Goal: Obtain resource: Download file/media

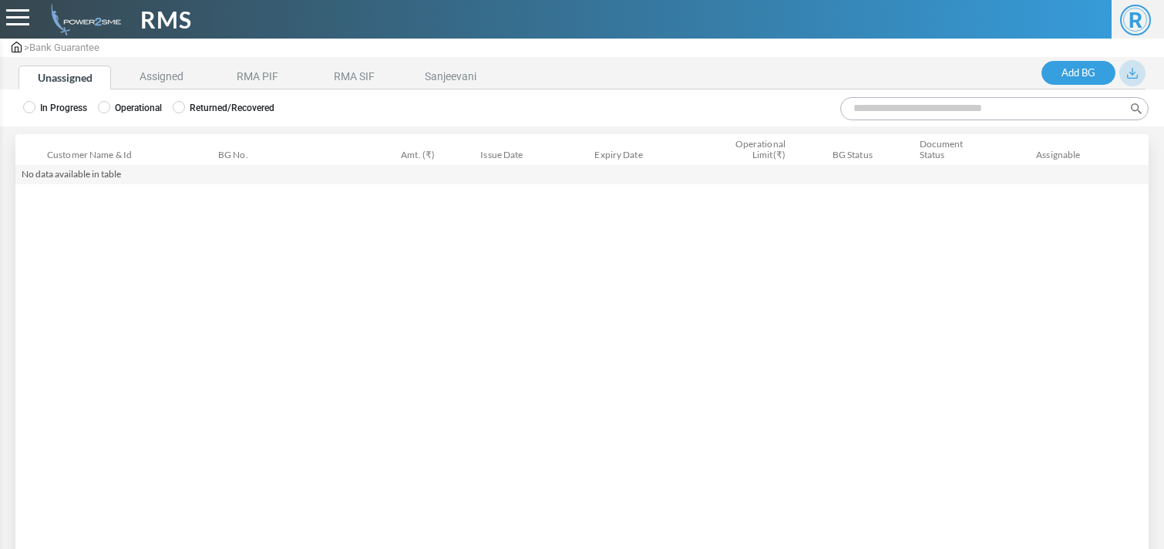
click at [232, 103] on label "Returned/Recovered" at bounding box center [224, 108] width 102 height 14
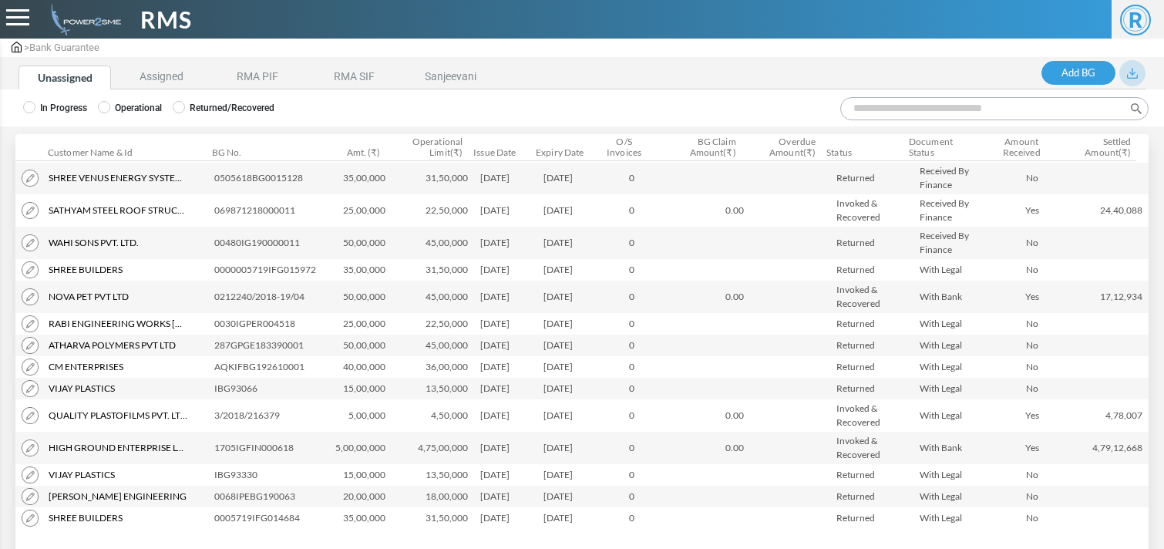
click at [1144, 67] on button at bounding box center [1133, 73] width 26 height 26
click at [1136, 68] on img at bounding box center [1132, 73] width 11 height 11
click at [1086, 167] on link "Export" at bounding box center [1083, 161] width 101 height 23
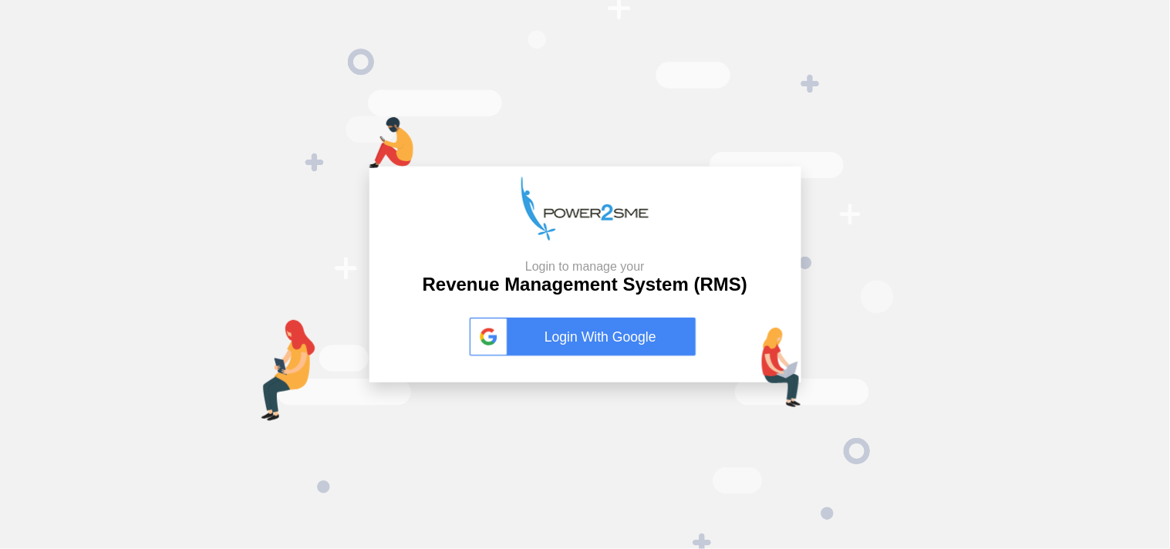
click at [579, 327] on link "Login With Google" at bounding box center [585, 337] width 231 height 39
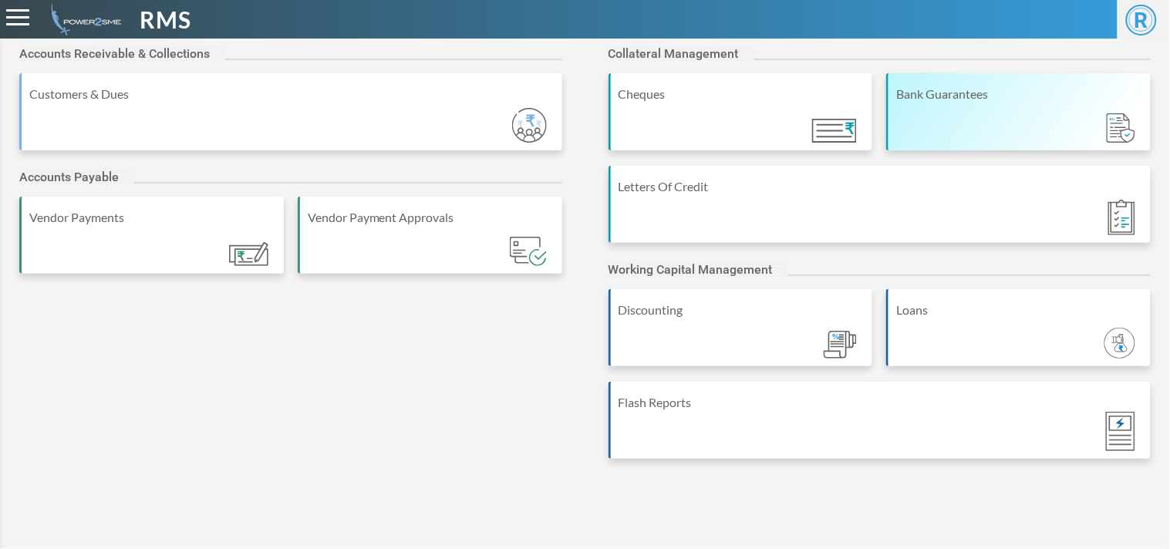
click at [1053, 93] on div "Bank Guarantees" at bounding box center [1019, 94] width 247 height 19
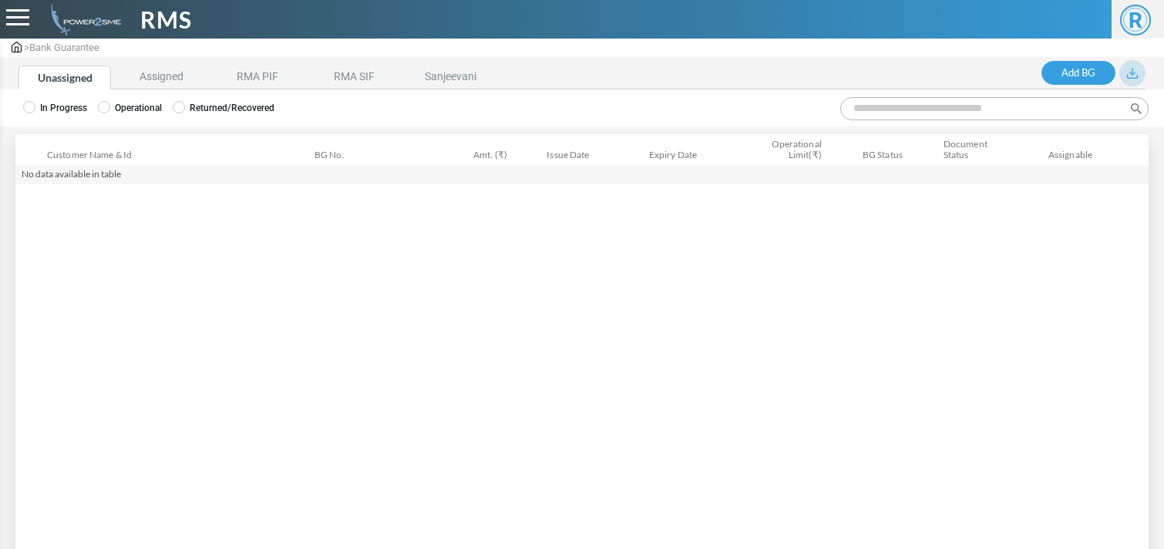
click at [208, 108] on label "Returned/Recovered" at bounding box center [224, 108] width 102 height 14
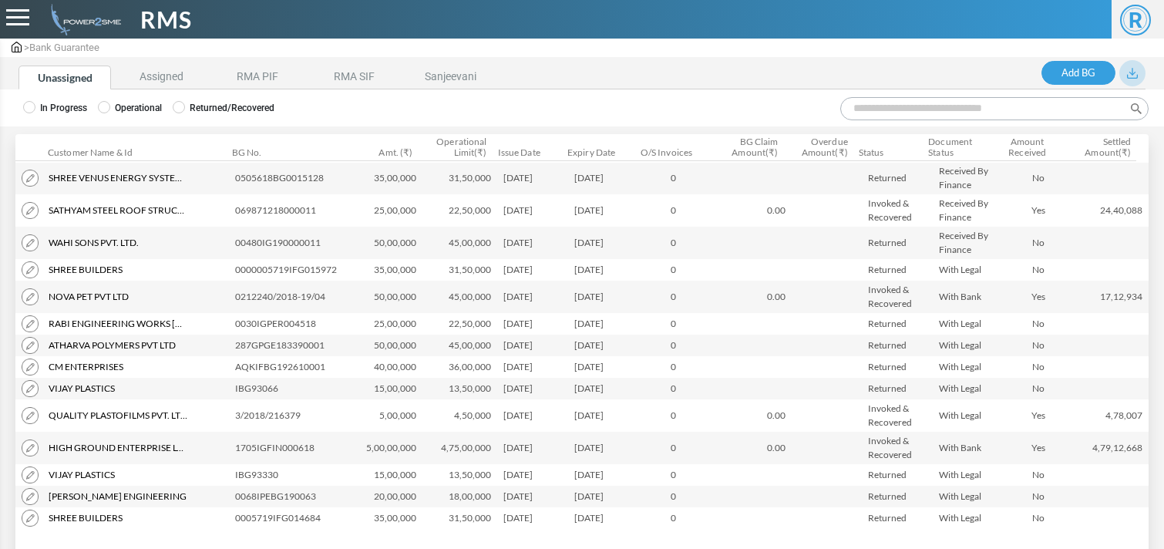
click at [1131, 69] on img at bounding box center [1132, 73] width 11 height 11
click at [1098, 160] on link "Export" at bounding box center [1083, 161] width 101 height 23
click at [150, 73] on li "Assigned" at bounding box center [161, 78] width 93 height 24
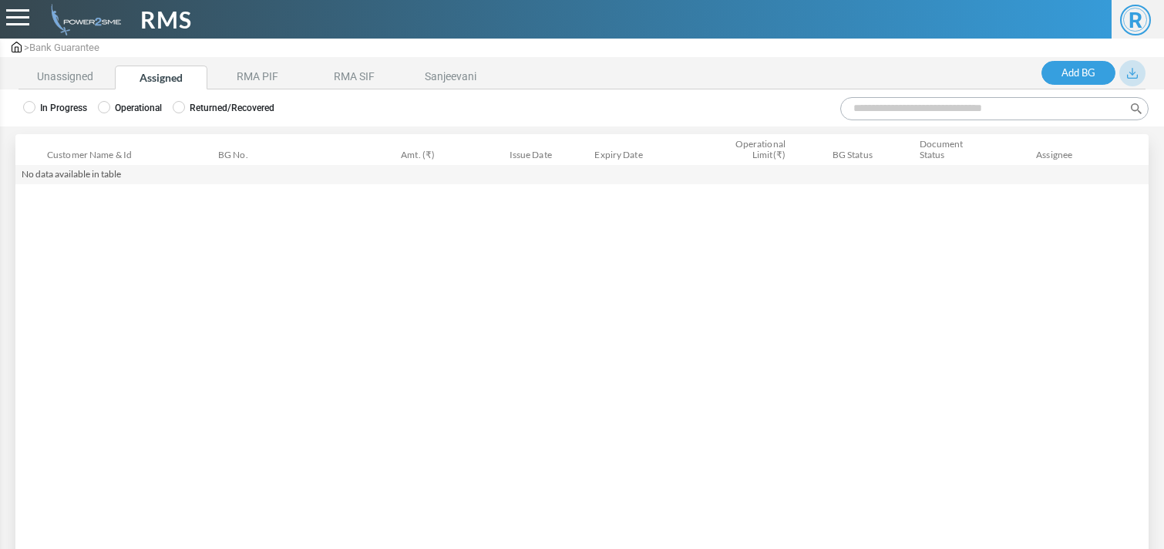
click at [150, 110] on label "Operational" at bounding box center [130, 108] width 64 height 14
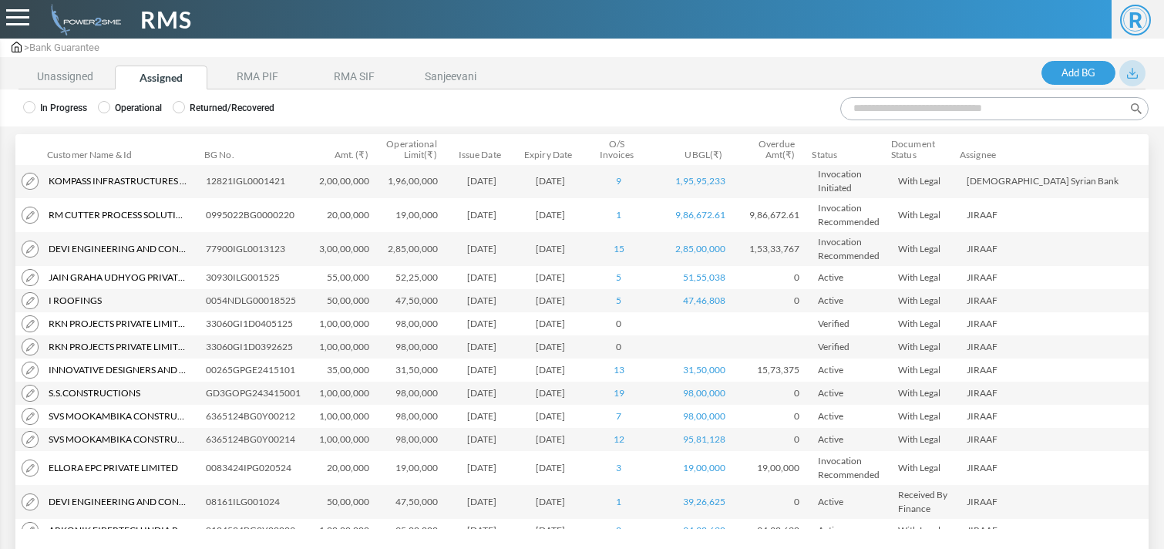
click at [1126, 66] on button at bounding box center [1133, 73] width 26 height 26
click at [1081, 154] on link "Export" at bounding box center [1083, 161] width 101 height 23
click at [261, 75] on li "RMA PIF" at bounding box center [257, 78] width 93 height 24
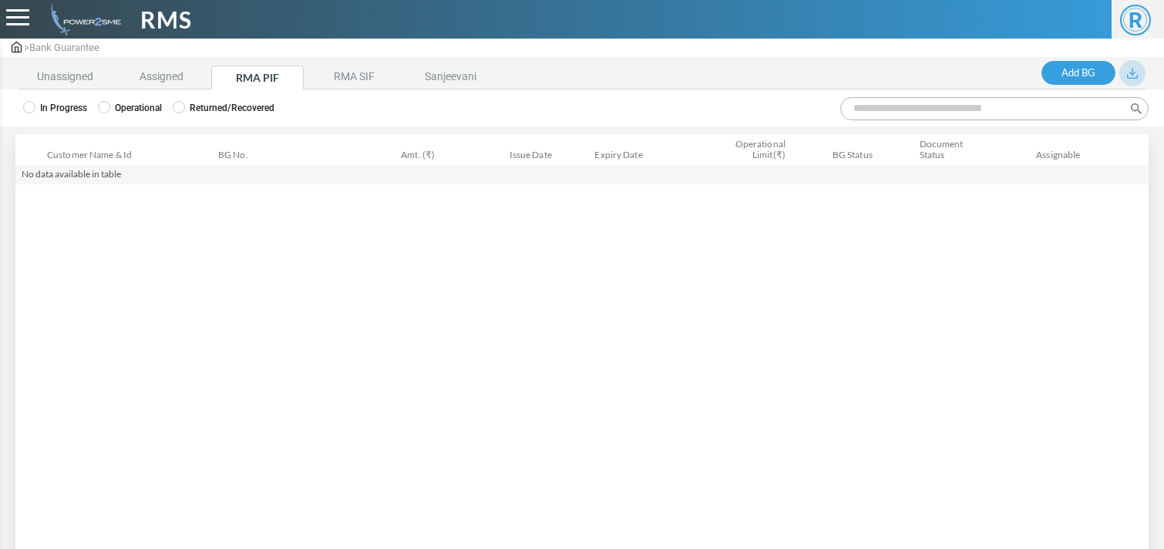
click at [231, 106] on label "Returned/Recovered" at bounding box center [224, 108] width 102 height 14
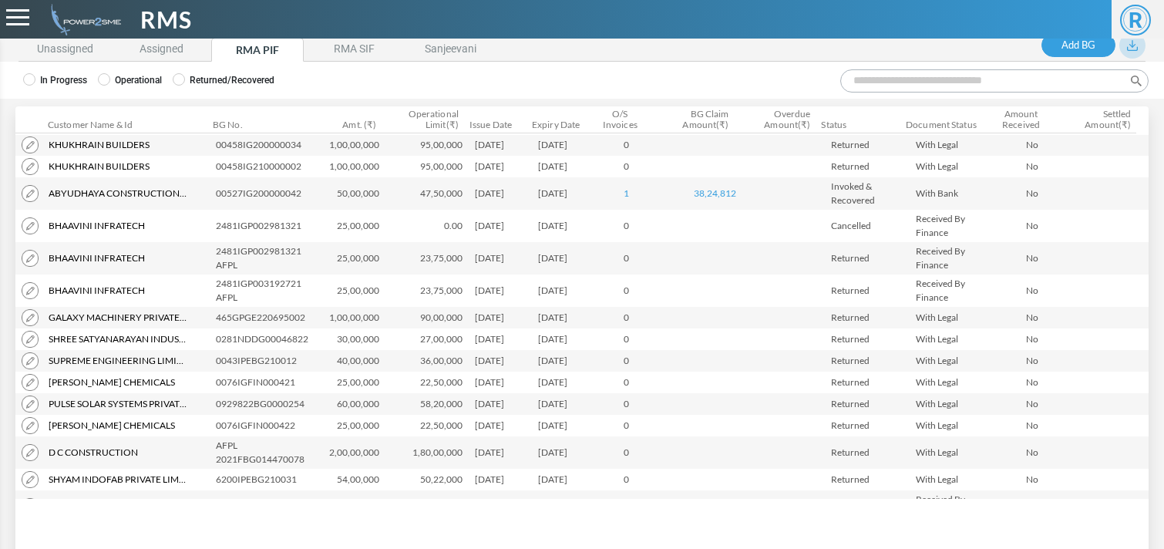
click at [1132, 47] on img at bounding box center [1132, 45] width 11 height 11
click at [1084, 129] on link "Export" at bounding box center [1083, 134] width 101 height 23
click at [352, 51] on li "RMA SIF" at bounding box center [354, 50] width 93 height 24
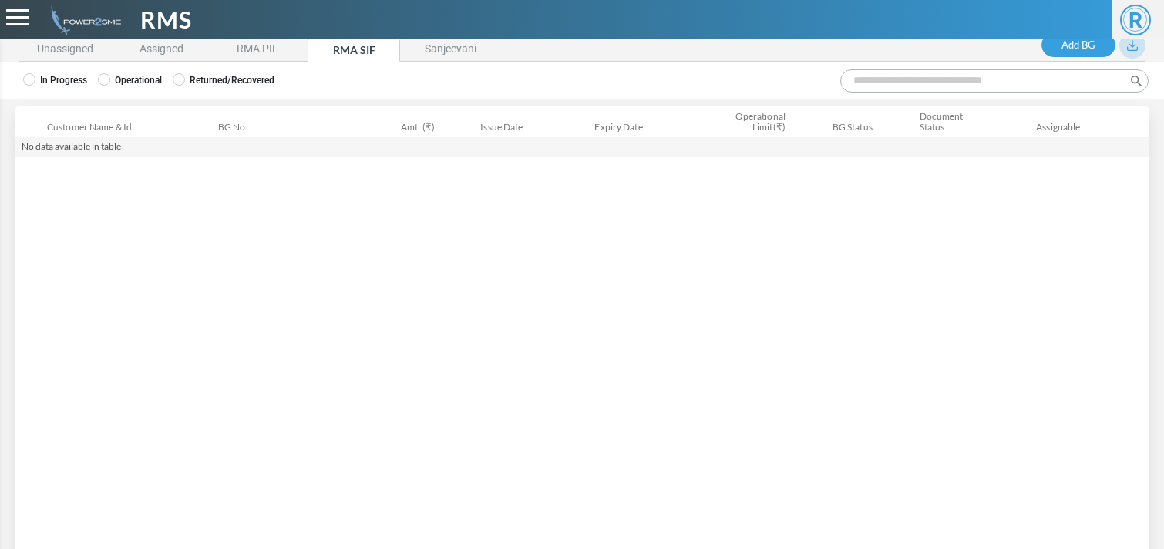
click at [226, 73] on label "Returned/Recovered" at bounding box center [224, 80] width 102 height 14
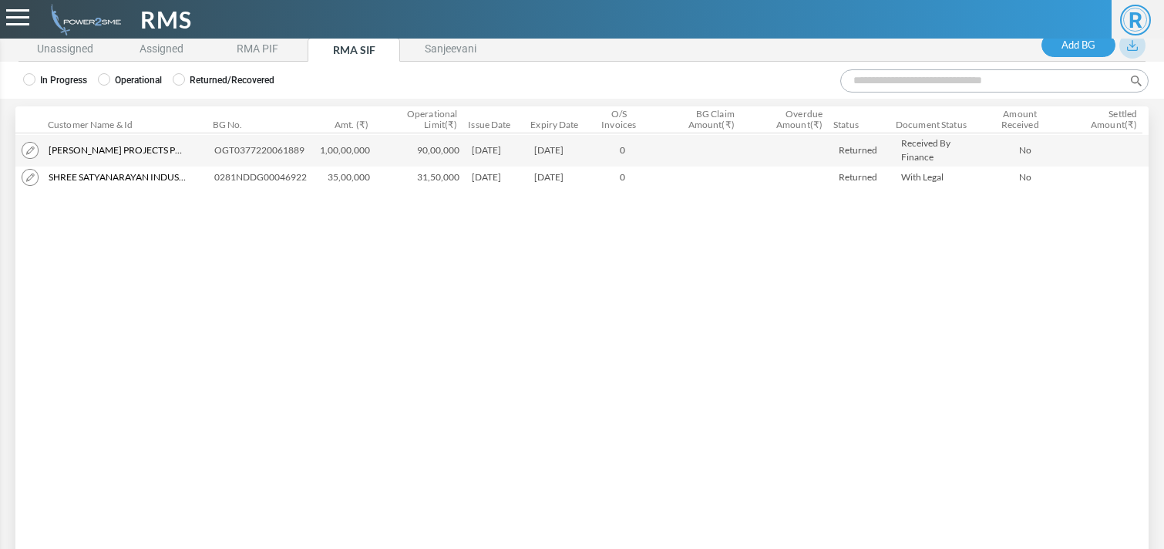
click at [1132, 42] on img at bounding box center [1132, 45] width 11 height 11
click at [1109, 136] on link "Export" at bounding box center [1083, 134] width 101 height 23
click at [79, 55] on li "Unassigned" at bounding box center [65, 50] width 93 height 24
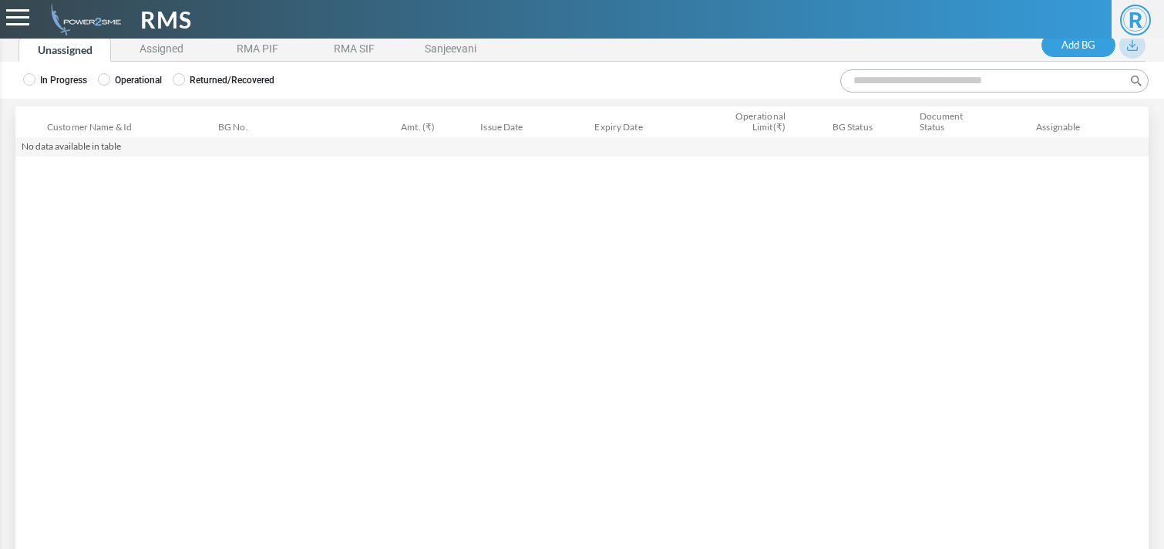
click at [248, 73] on label "Returned/Recovered" at bounding box center [224, 80] width 102 height 14
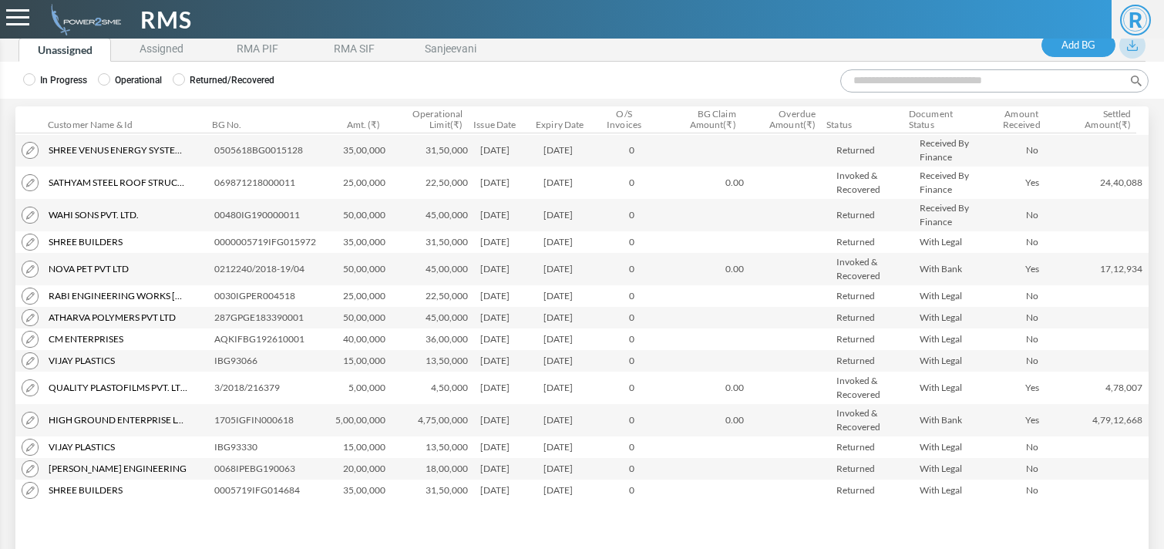
click at [1132, 51] on button at bounding box center [1133, 45] width 26 height 26
click at [1095, 129] on link "Export" at bounding box center [1083, 134] width 101 height 23
click at [162, 45] on li "Assigned" at bounding box center [161, 50] width 93 height 24
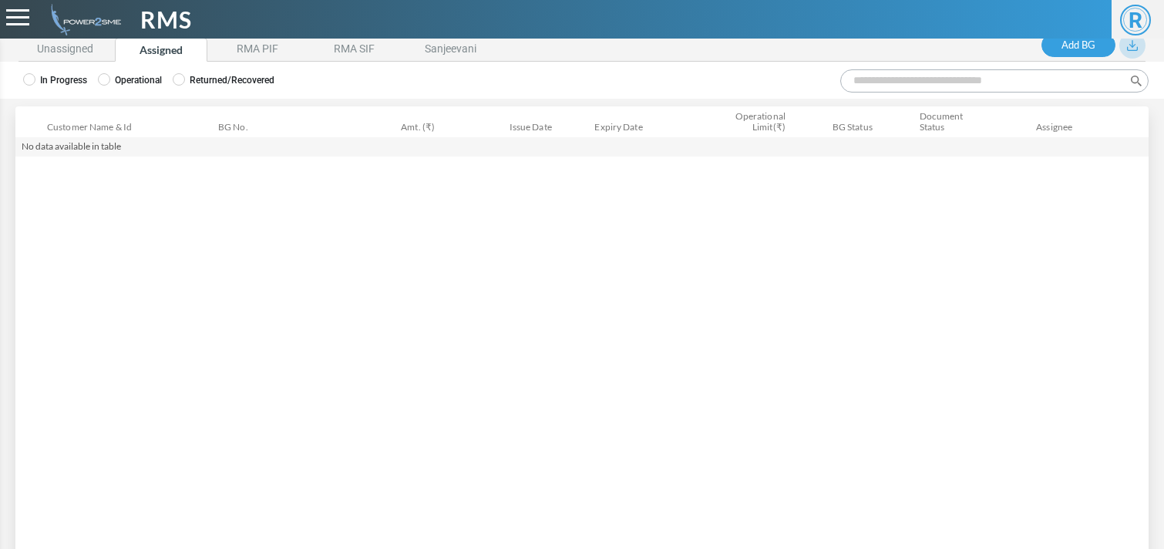
click at [200, 73] on label "Returned/Recovered" at bounding box center [224, 80] width 102 height 14
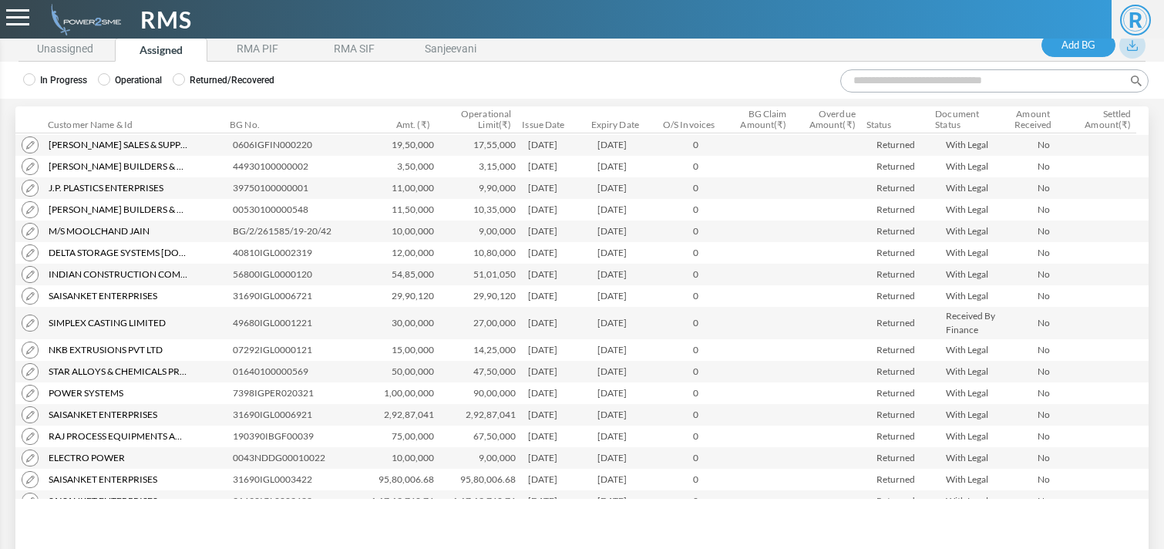
click at [1131, 52] on button at bounding box center [1133, 45] width 26 height 26
click at [1099, 131] on link "Export" at bounding box center [1083, 134] width 101 height 23
click at [262, 44] on li "RMA PIF" at bounding box center [257, 50] width 93 height 24
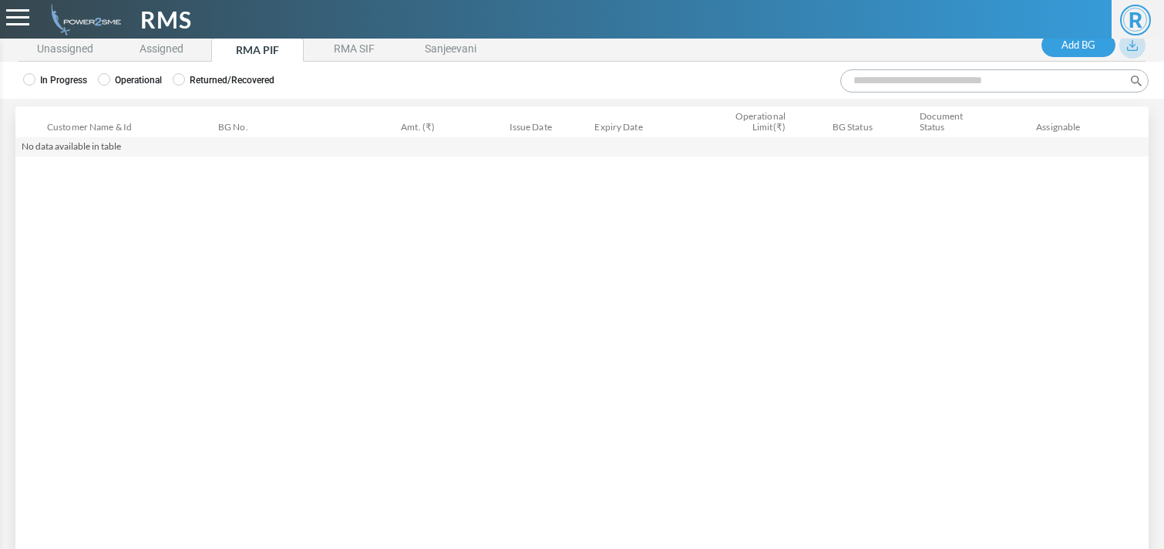
click at [211, 73] on label "Returned/Recovered" at bounding box center [224, 80] width 102 height 14
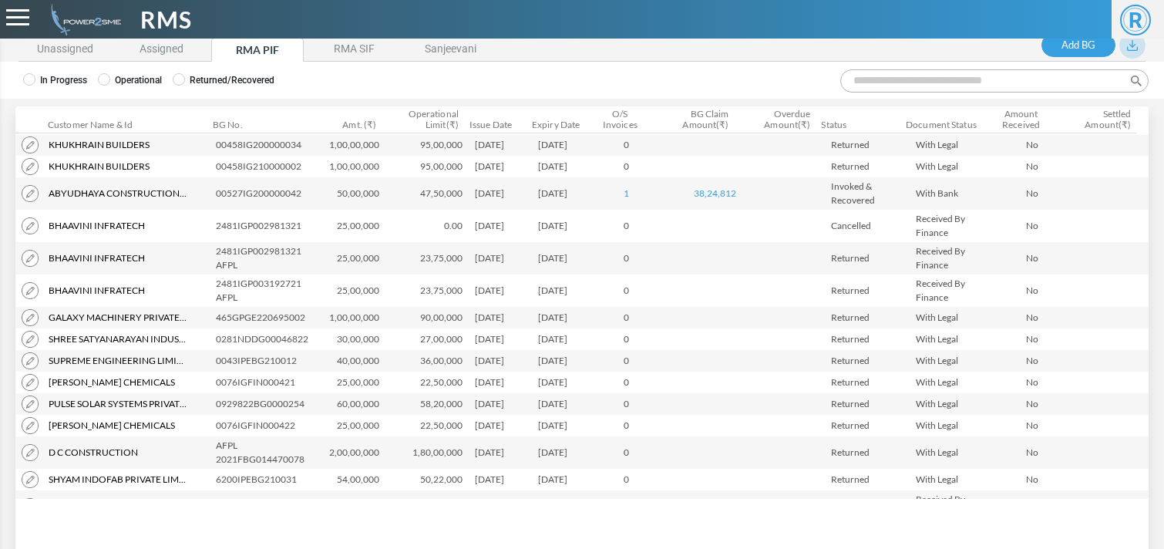
click at [1140, 39] on button at bounding box center [1133, 45] width 26 height 26
click at [1086, 125] on link "Export" at bounding box center [1083, 134] width 101 height 23
click at [366, 45] on li "RMA SIF" at bounding box center [354, 50] width 93 height 24
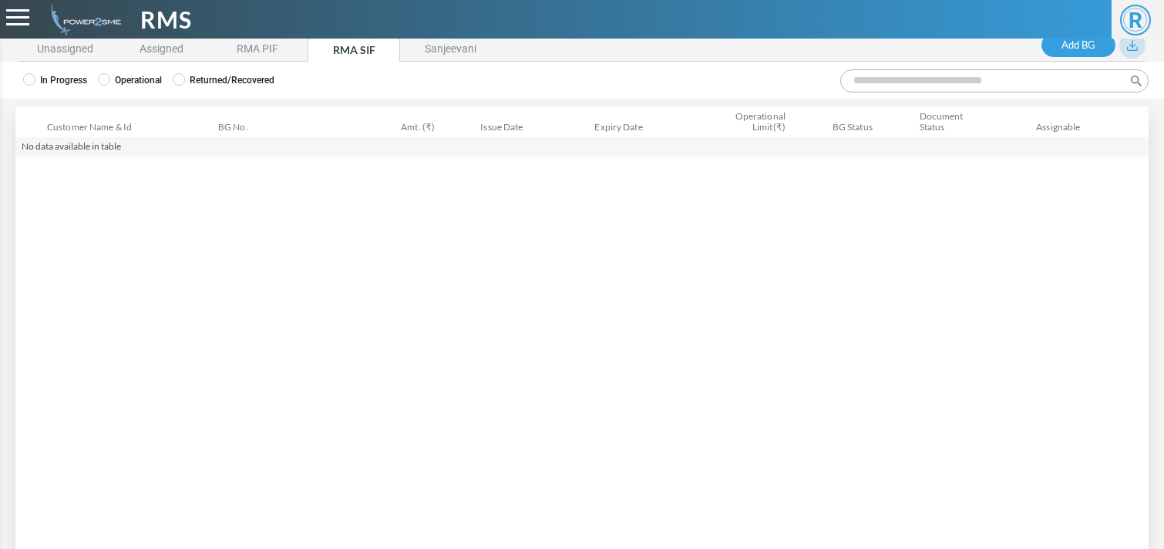
click at [214, 85] on label "Returned/Recovered" at bounding box center [224, 80] width 102 height 14
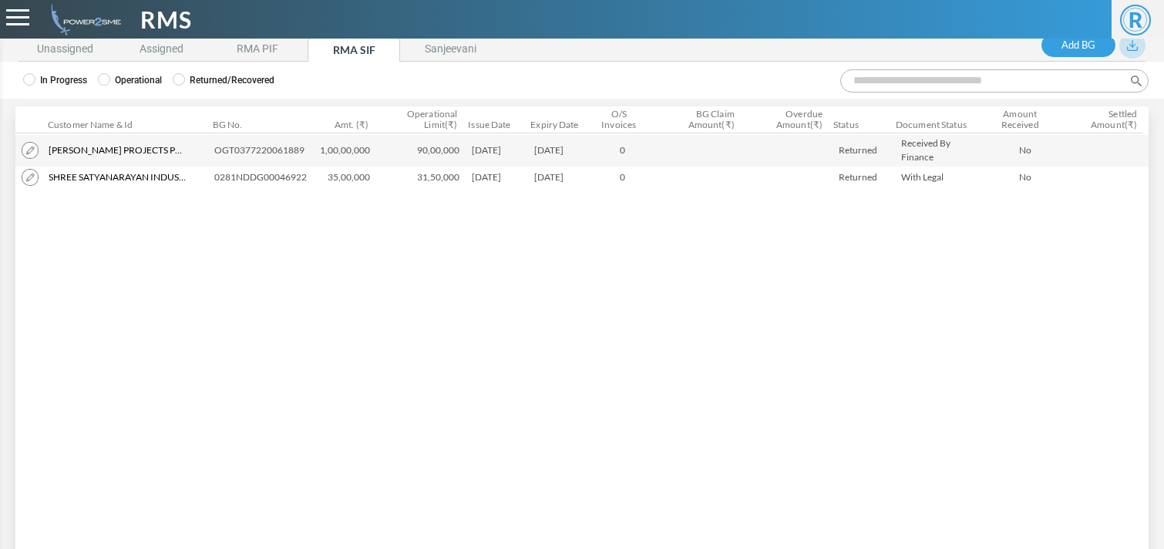
click at [1123, 44] on button at bounding box center [1133, 45] width 26 height 26
click at [1093, 133] on link "Export" at bounding box center [1083, 134] width 101 height 23
click at [415, 43] on li "Sanjeevani" at bounding box center [450, 50] width 93 height 24
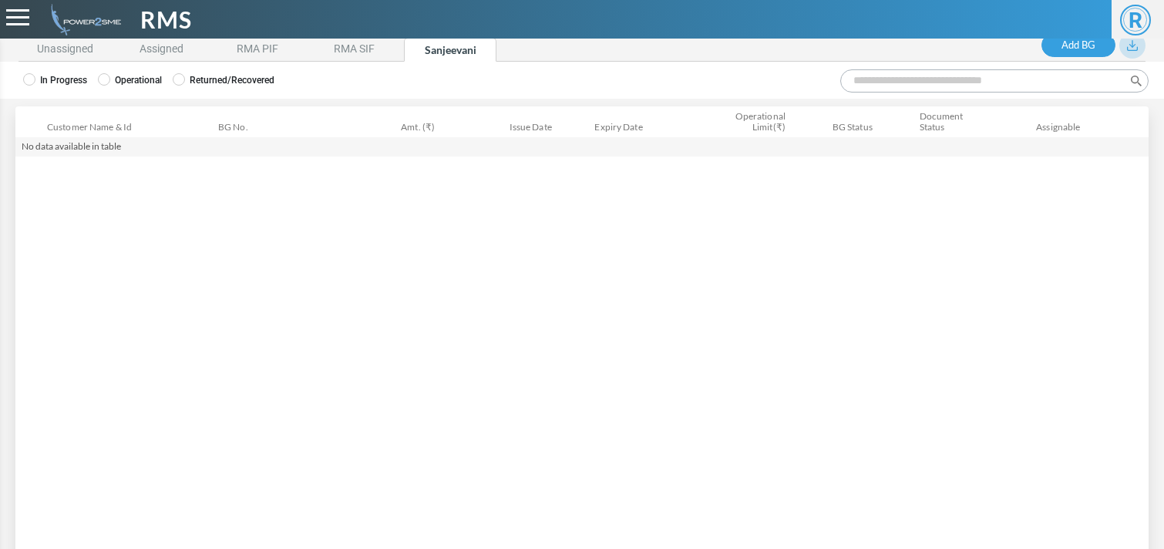
click at [217, 74] on label "Returned/Recovered" at bounding box center [224, 80] width 102 height 14
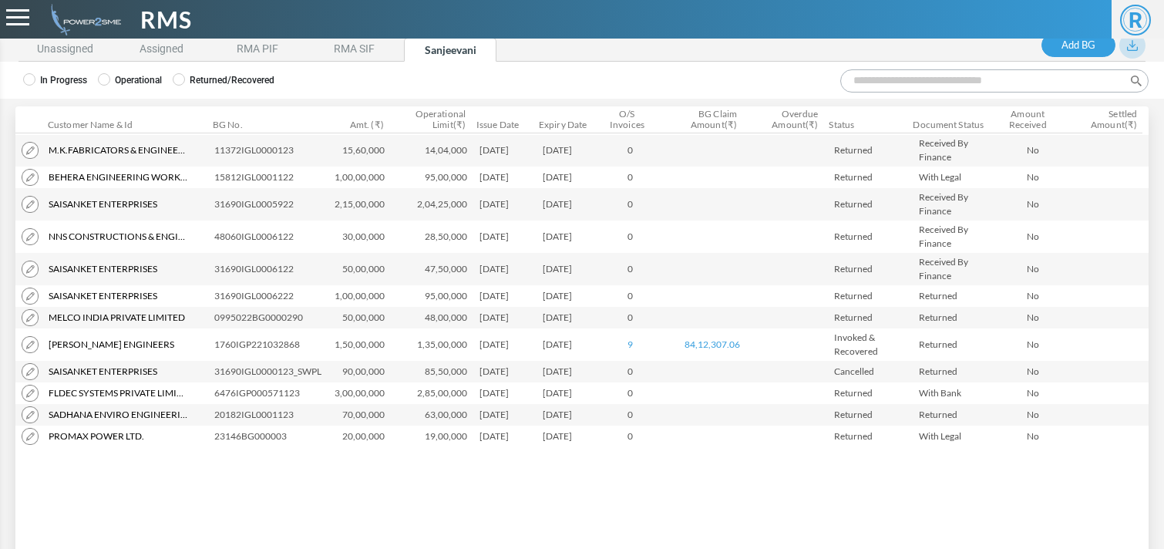
click at [1134, 47] on img at bounding box center [1132, 45] width 11 height 11
click at [1100, 126] on link "Export" at bounding box center [1083, 134] width 101 height 23
